Goal: Task Accomplishment & Management: Manage account settings

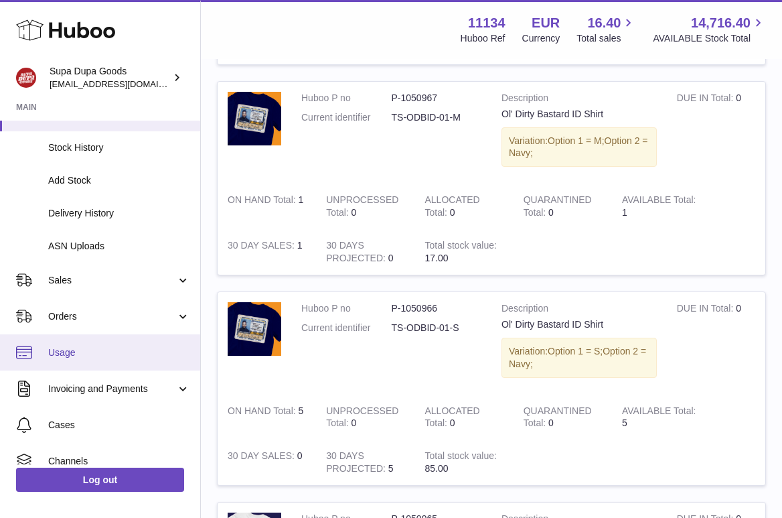
click at [81, 351] on span "Usage" at bounding box center [119, 352] width 142 height 13
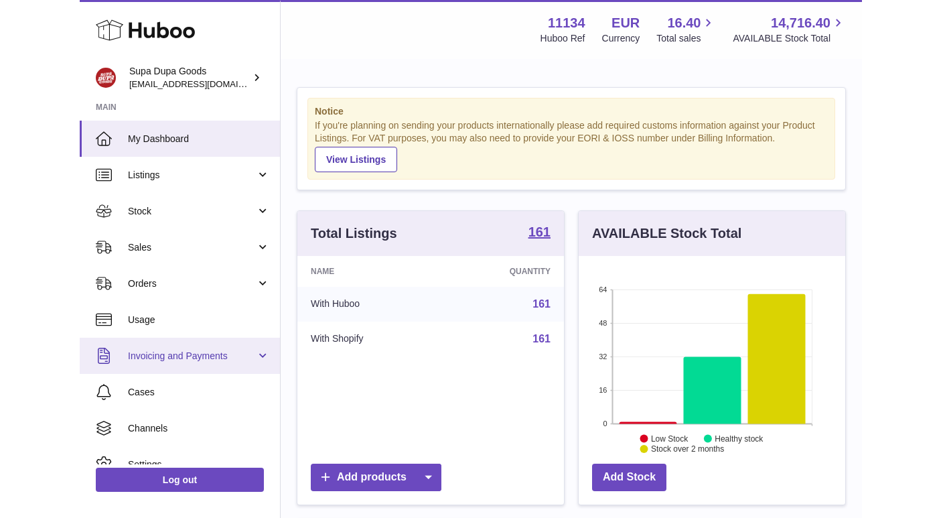
scroll to position [209, 340]
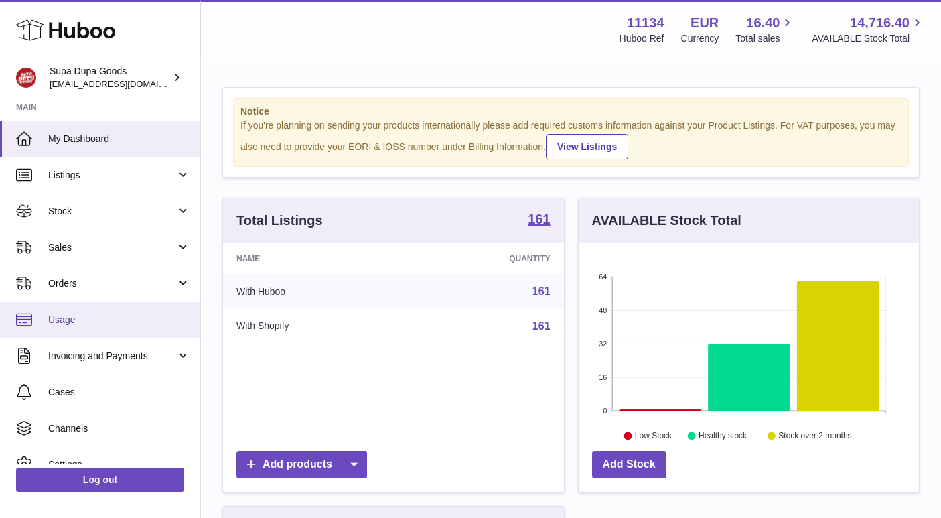
click at [104, 312] on link "Usage" at bounding box center [100, 319] width 200 height 36
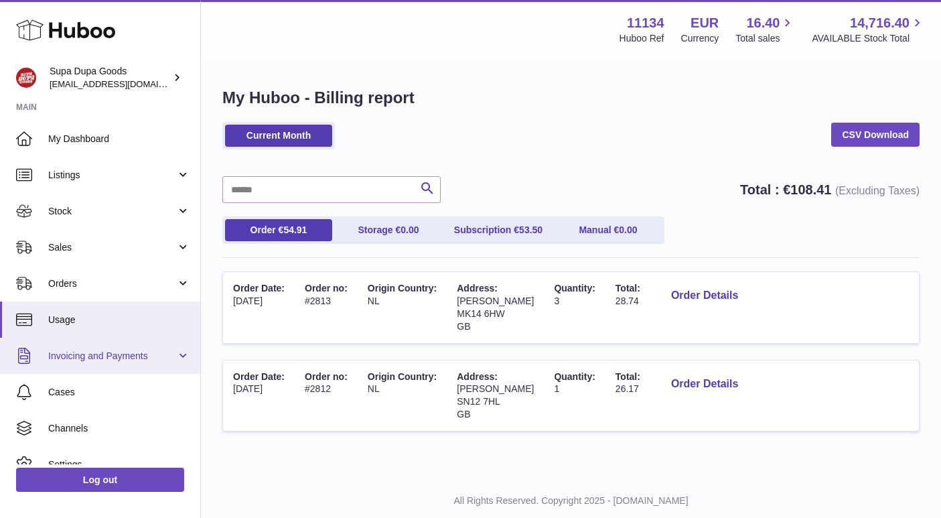
click at [115, 357] on span "Invoicing and Payments" at bounding box center [112, 356] width 128 height 13
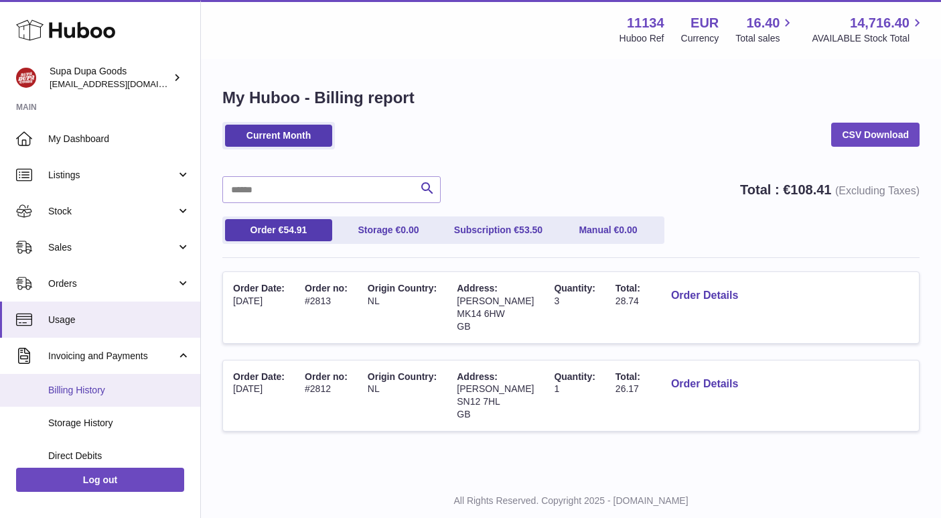
click at [89, 384] on span "Billing History" at bounding box center [119, 390] width 142 height 13
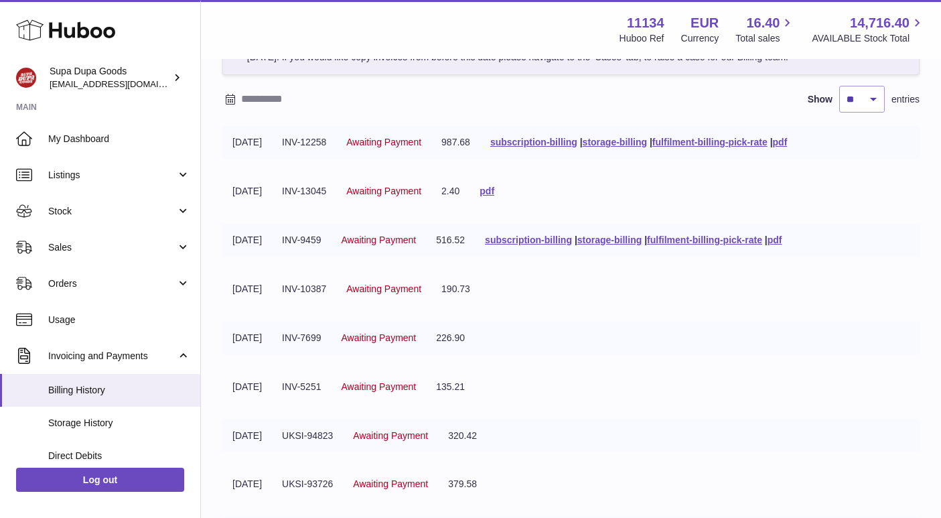
scroll to position [26, 0]
